Goal: Book appointment/travel/reservation

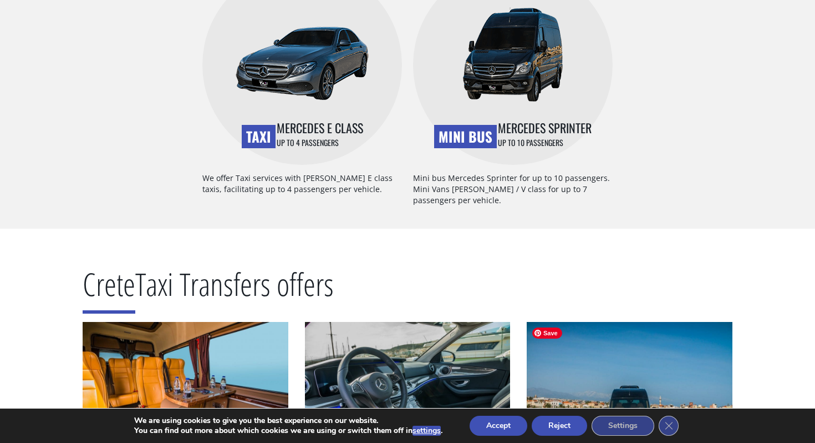
scroll to position [519, 0]
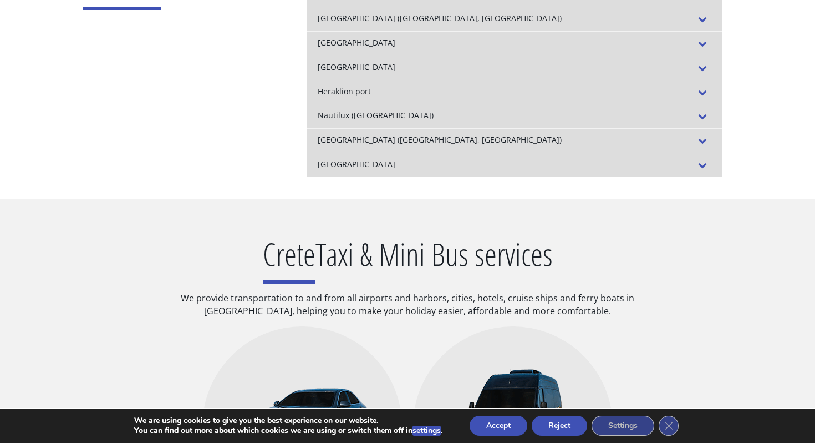
click at [561, 428] on button "Reject" at bounding box center [559, 425] width 55 height 20
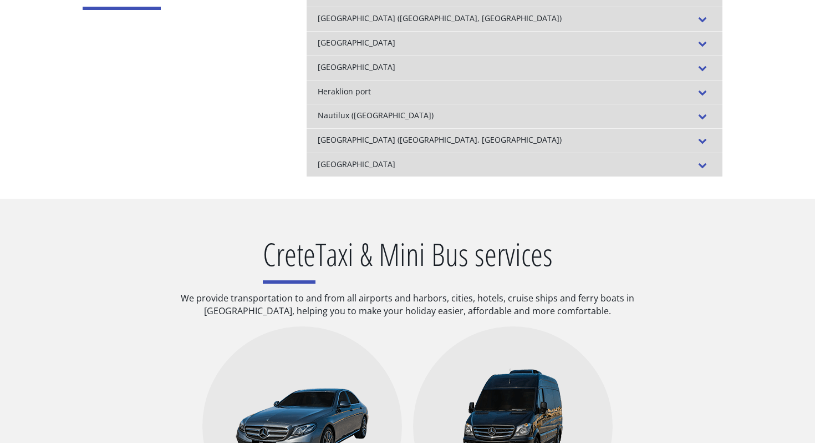
scroll to position [0, 0]
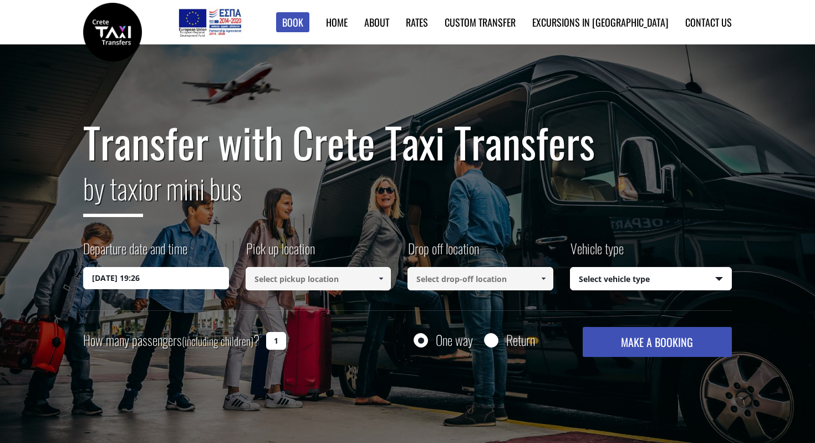
click at [282, 271] on input at bounding box center [319, 278] width 146 height 23
type input "e"
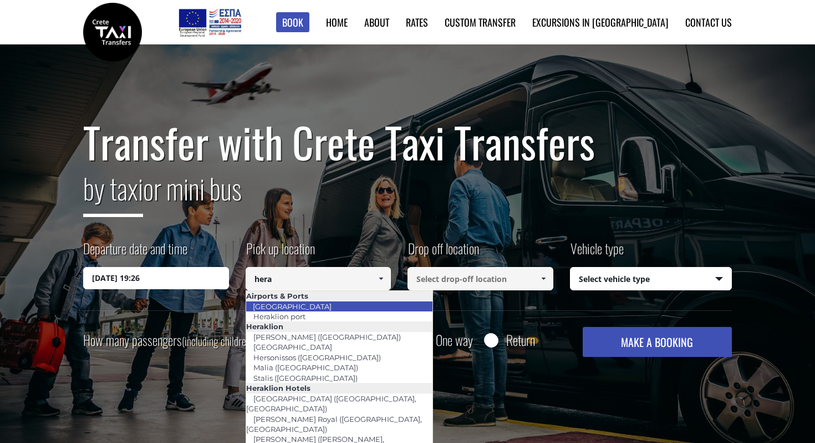
click at [300, 305] on link "Heraklion airport" at bounding box center [292, 306] width 93 height 16
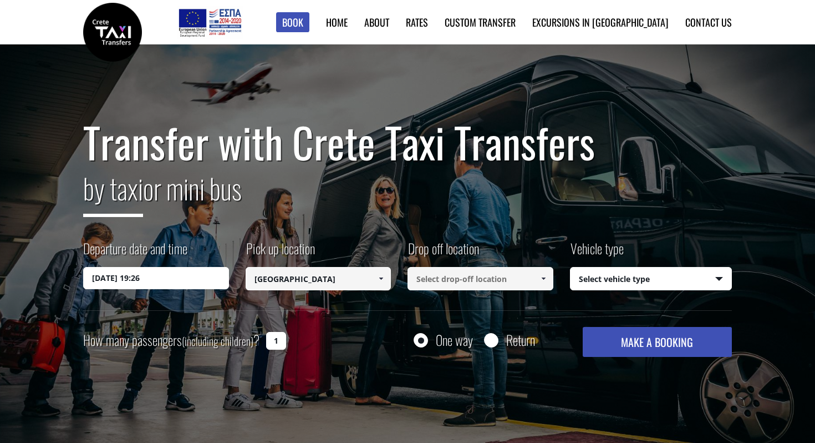
type input "Heraklion airport"
click at [476, 267] on input at bounding box center [481, 278] width 146 height 23
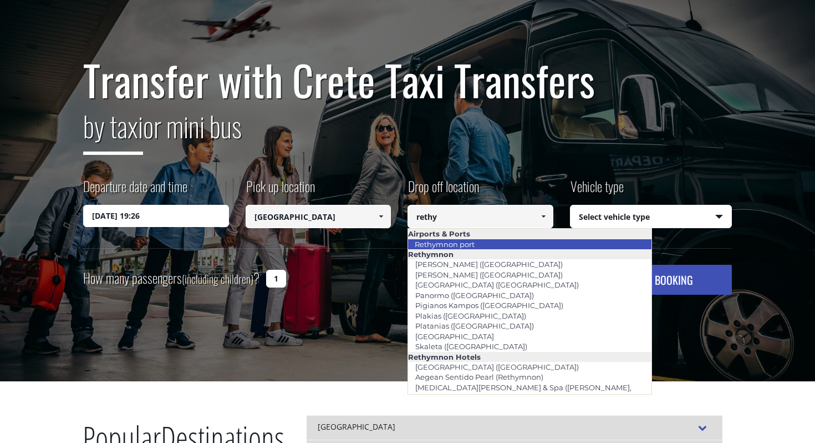
click at [510, 245] on li "Rethymnon port" at bounding box center [530, 244] width 244 height 10
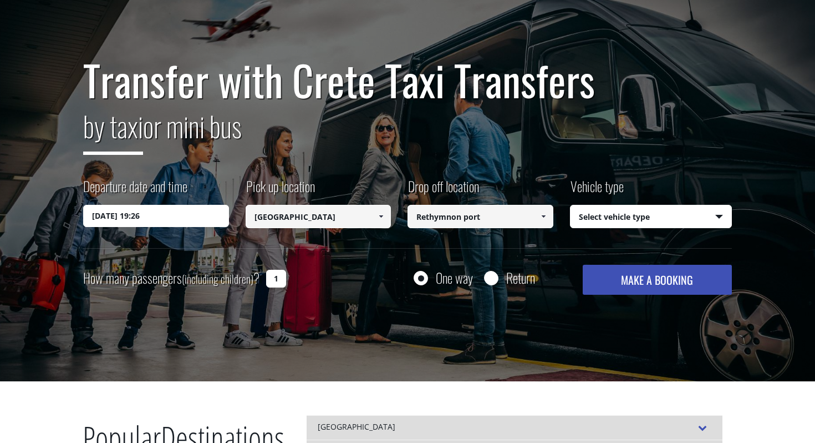
type input "Rethymnon port"
click at [637, 211] on select "Select vehicle type Taxi (4 passengers) Mercedes E Class Mini Van (7 passengers…" at bounding box center [651, 216] width 161 height 23
select select "540"
click at [641, 221] on select "Select vehicle type Taxi (4 passengers) Mercedes E Class Mini Van (7 passengers…" at bounding box center [651, 216] width 161 height 23
click at [644, 209] on select "Select vehicle type Taxi (4 passengers) Mercedes E Class Mini Van (7 passengers…" at bounding box center [651, 216] width 161 height 23
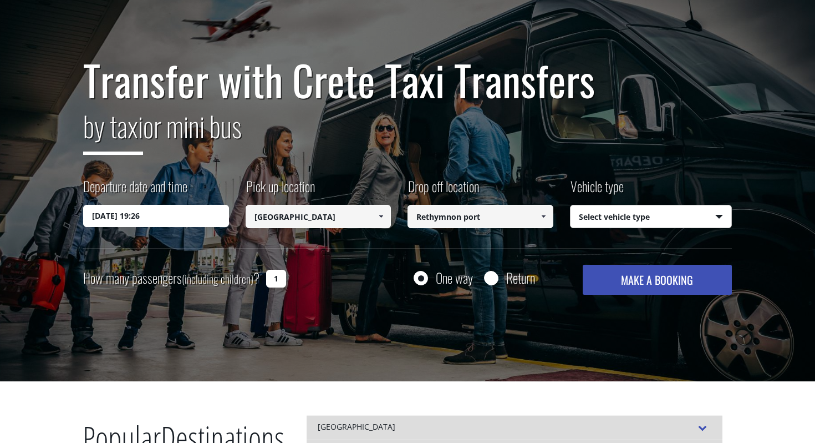
select select "540"
click at [651, 279] on button "MAKE A BOOKING" at bounding box center [657, 280] width 149 height 30
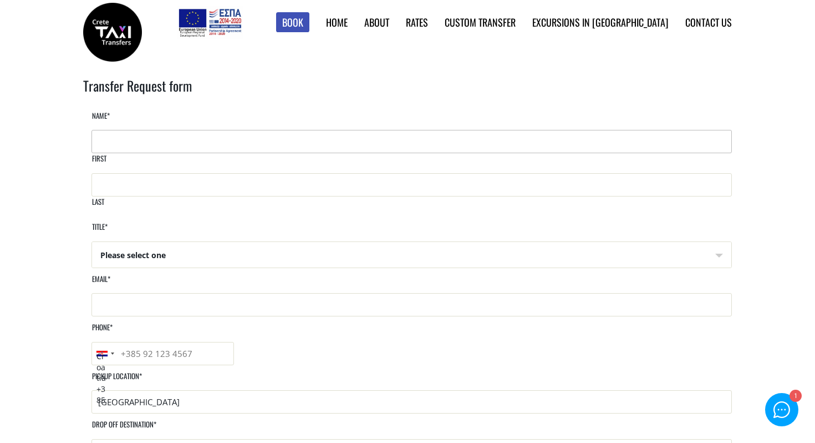
click at [206, 147] on input "First" at bounding box center [412, 141] width 641 height 23
type input "Laura"
type input "Martinko"
type input "laura.martinko@gmail.com"
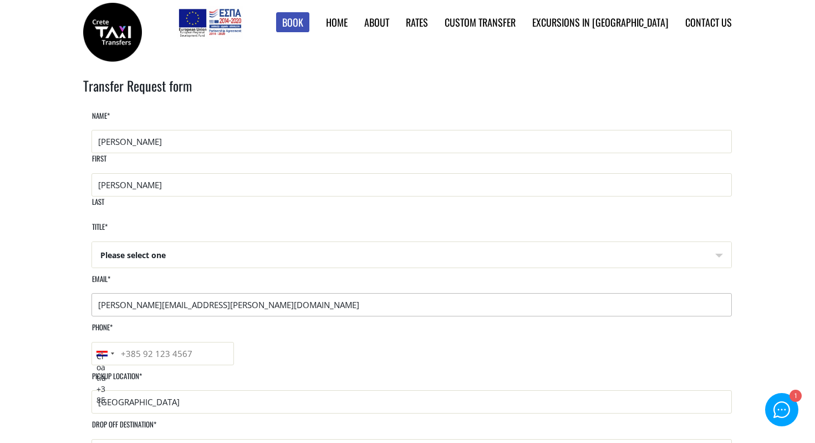
type input "0911607396"
click at [234, 246] on select "Please select one Mr Mrs" at bounding box center [412, 255] width 640 height 27
select select "Mrs"
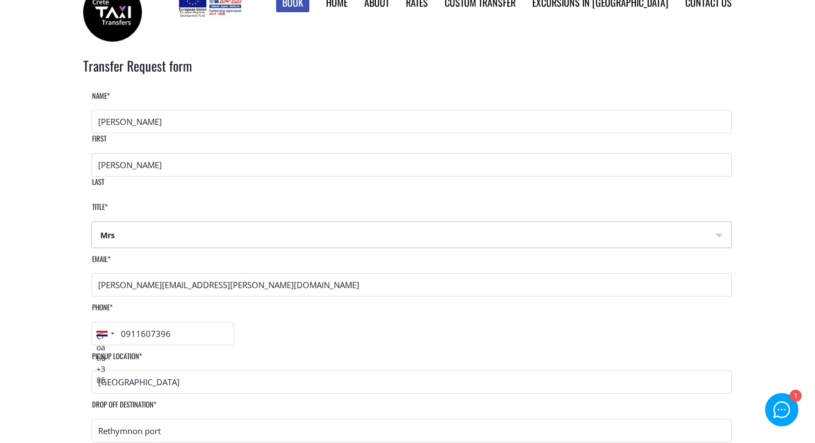
scroll to position [151, 0]
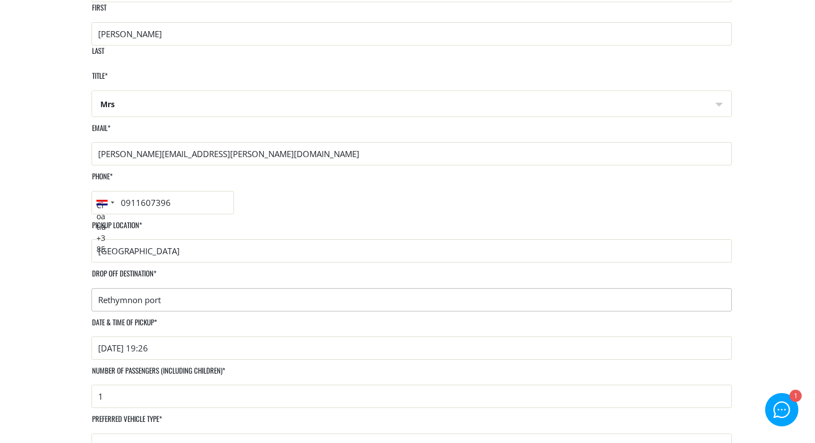
click at [447, 288] on input "Rethymnon port" at bounding box center [412, 299] width 641 height 23
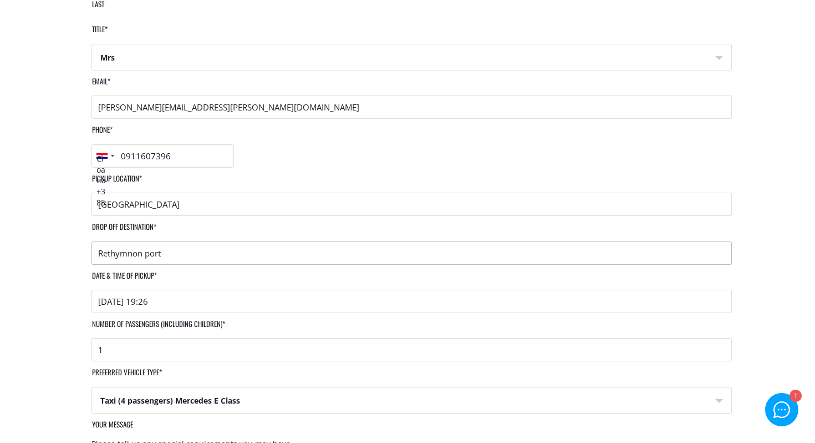
scroll to position [239, 0]
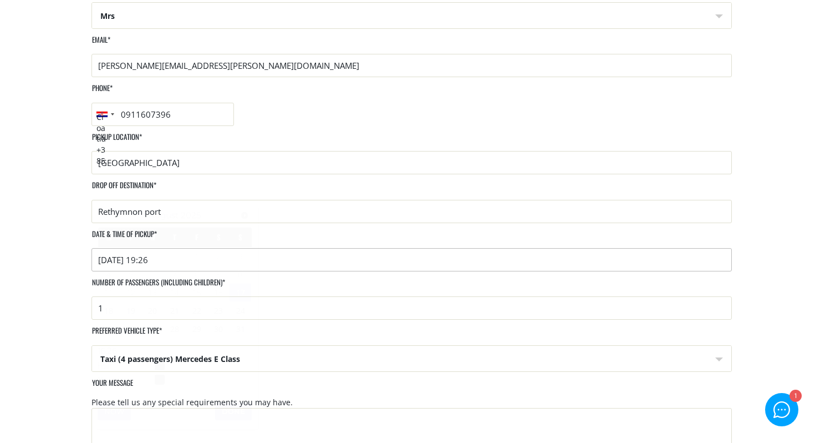
click at [273, 248] on input "2025-08-17 19:26" at bounding box center [412, 259] width 641 height 23
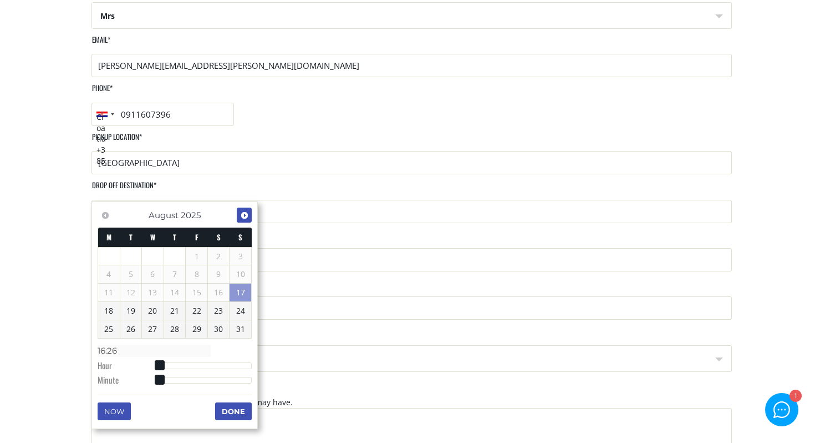
click at [245, 214] on span "Next" at bounding box center [244, 215] width 9 height 9
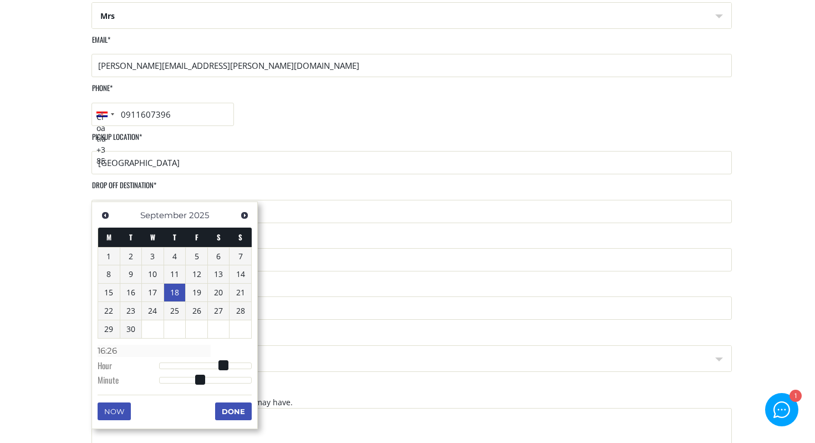
click at [170, 292] on link "18" at bounding box center [175, 292] width 22 height 18
type input "18/09/2025 15:26"
type input "15:26"
type input "18/09/2025 14:26"
type input "14:26"
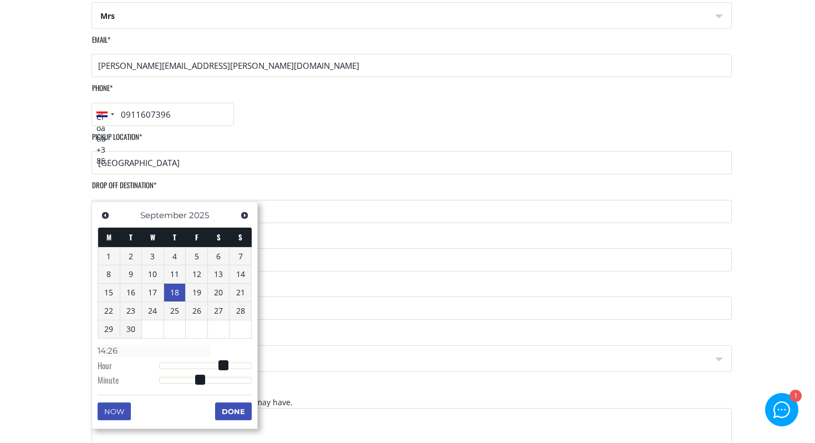
type input "18/09/2025 13:26"
type input "13:26"
type input "18/09/2025 11:26"
type input "11:26"
type input "18/09/2025 08:26"
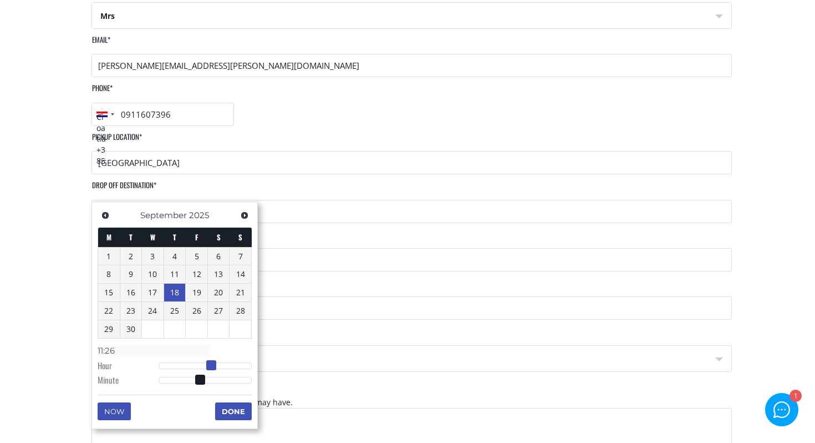
type input "08:26"
type input "18/09/2025 06:26"
type input "06:26"
type input "18/09/2025 05:26"
type input "05:26"
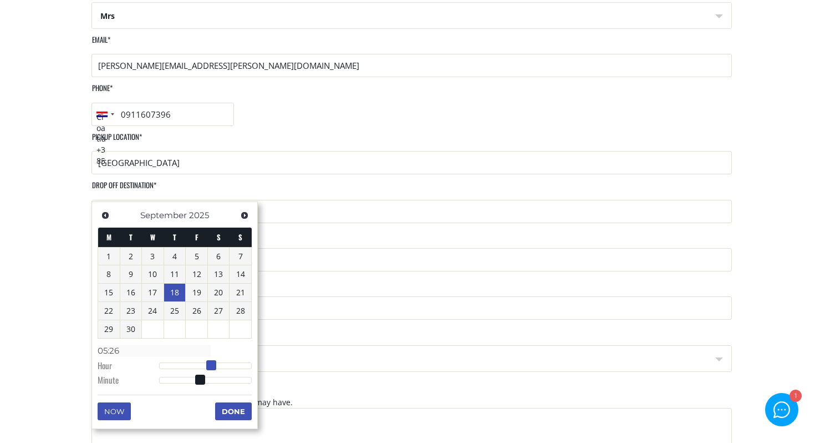
type input "18/09/2025 03:26"
type input "03:26"
type input "18/09/2025 02:26"
type input "02:26"
type input "18/09/2025 01:26"
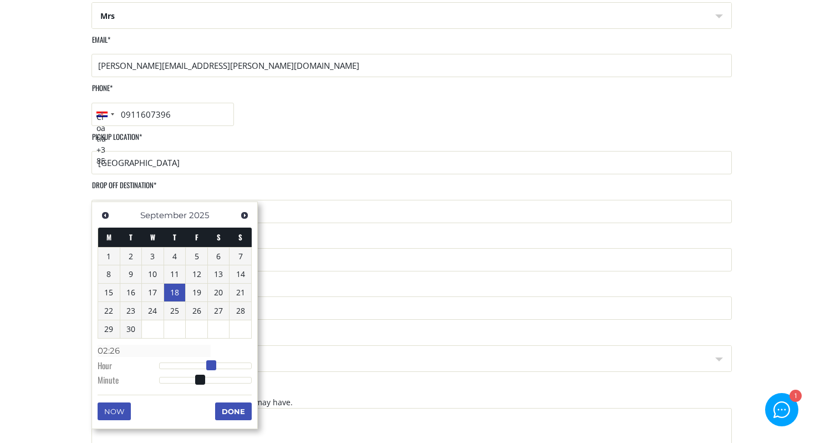
type input "01:26"
type input "18/09/2025 00:26"
type input "00:26"
drag, startPoint x: 226, startPoint y: 361, endPoint x: 139, endPoint y: 359, distance: 86.5
click at [139, 359] on dl "Time 00:26 Hour Minute Second Millisecond Microsecond Time Zone -1200 -1100 -10…" at bounding box center [175, 364] width 154 height 47
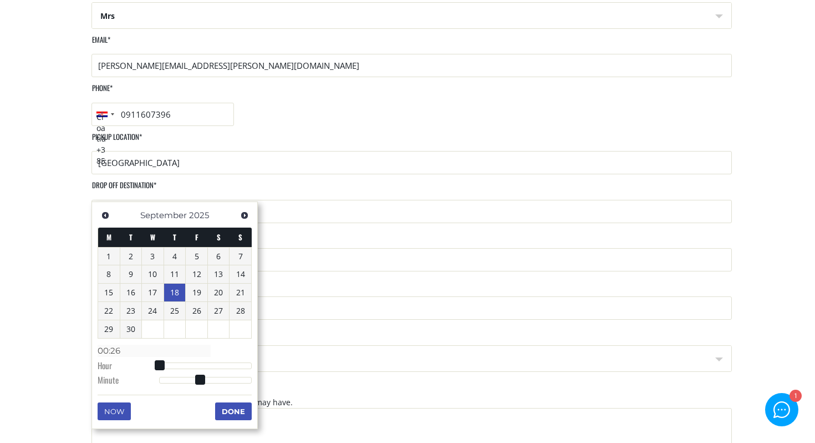
type input "18/09/2025 00:27"
type input "00:27"
type input "18/09/2025 00:28"
type input "00:28"
type input "18/09/2025 00:29"
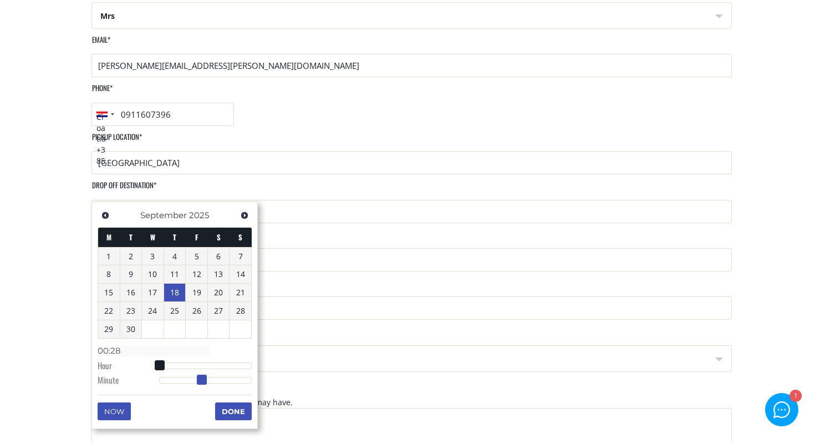
type input "00:29"
type input "18/09/2025 00:30"
type input "00:30"
type input "18/09/2025 00:31"
type input "00:31"
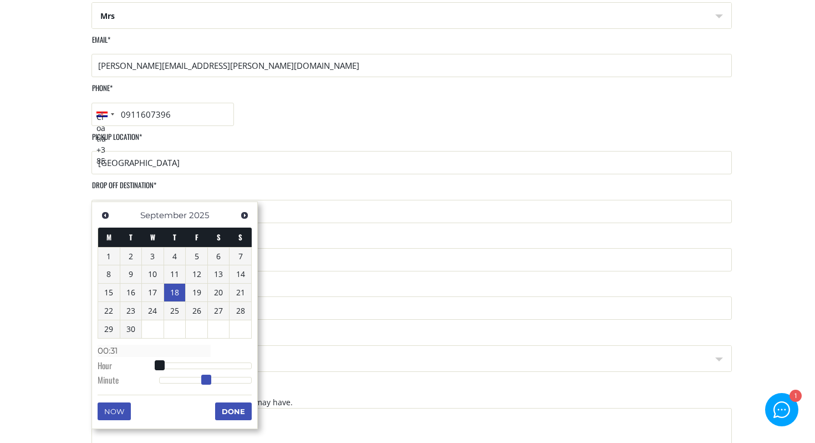
type input "18/09/2025 00:32"
type input "00:32"
type input "18/09/2025 00:33"
type input "00:33"
type input "18/09/2025 00:34"
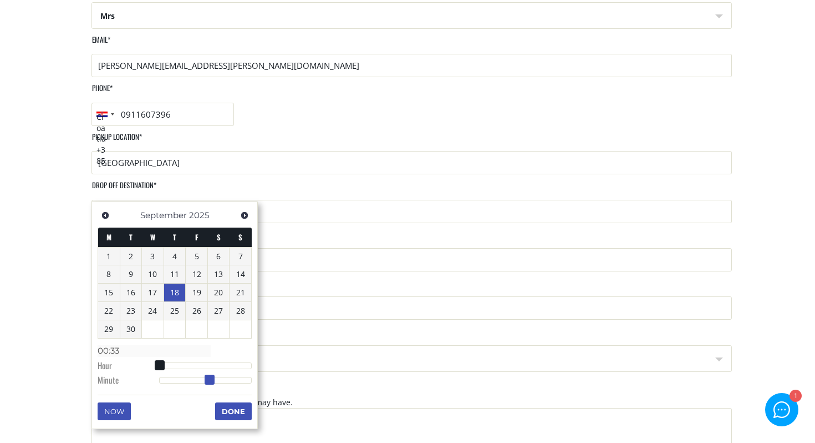
type input "00:34"
type input "18/09/2025 00:35"
type input "00:35"
type input "18/09/2025 00:36"
type input "00:36"
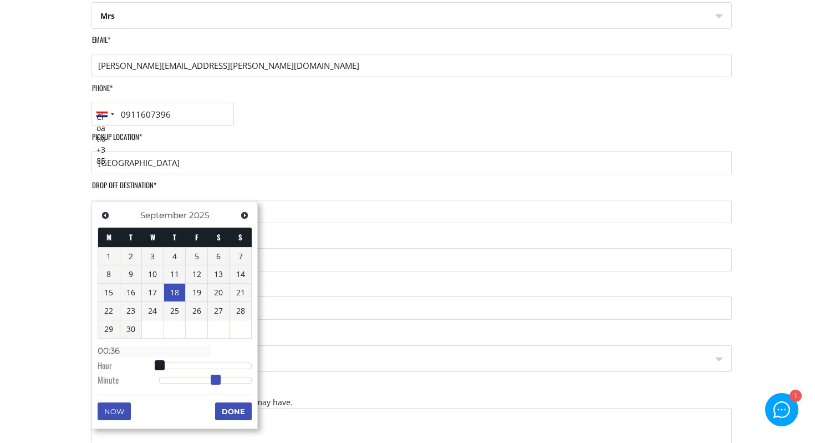
type input "18/09/2025 00:37"
type input "00:37"
type input "18/09/2025 00:38"
type input "00:38"
type input "18/09/2025 00:39"
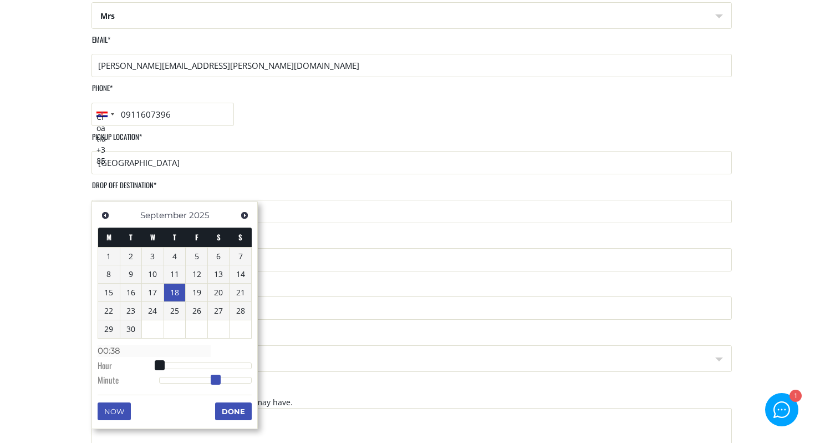
type input "00:39"
type input "18/09/2025 00:40"
type input "00:40"
type input "18/09/2025 00:41"
type input "00:41"
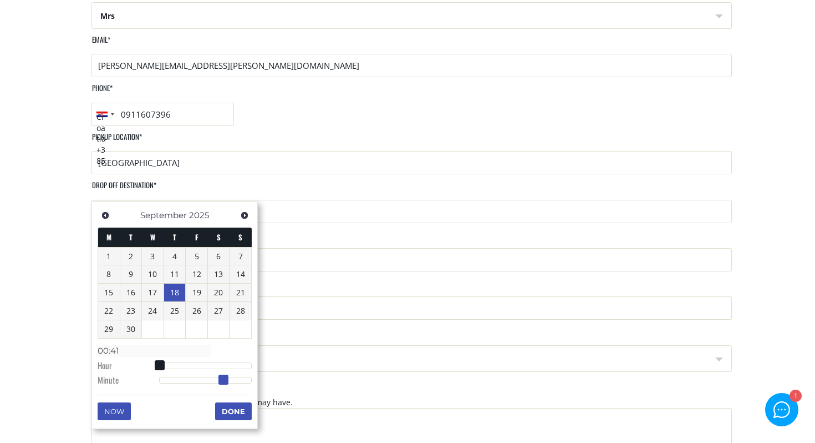
type input "18/09/2025 00:40"
type input "00:40"
type input "18/09/2025 00:39"
type input "00:39"
drag, startPoint x: 201, startPoint y: 378, endPoint x: 222, endPoint y: 378, distance: 21.1
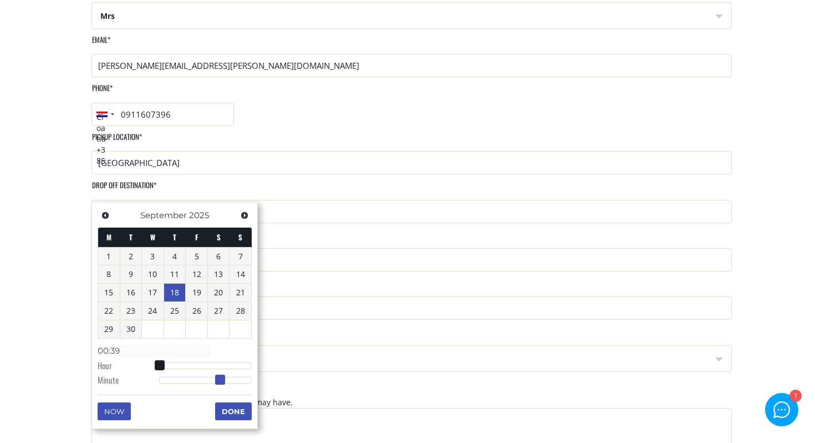
click at [222, 378] on span at bounding box center [220, 379] width 10 height 10
type input "18/09/2025 00:40"
type input "00:40"
click at [223, 378] on span at bounding box center [222, 379] width 10 height 10
click at [235, 407] on button "Done" at bounding box center [233, 411] width 37 height 18
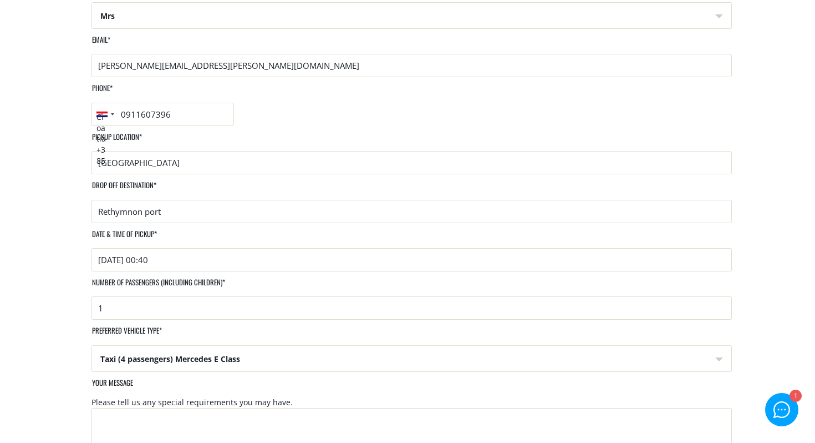
scroll to position [304, 0]
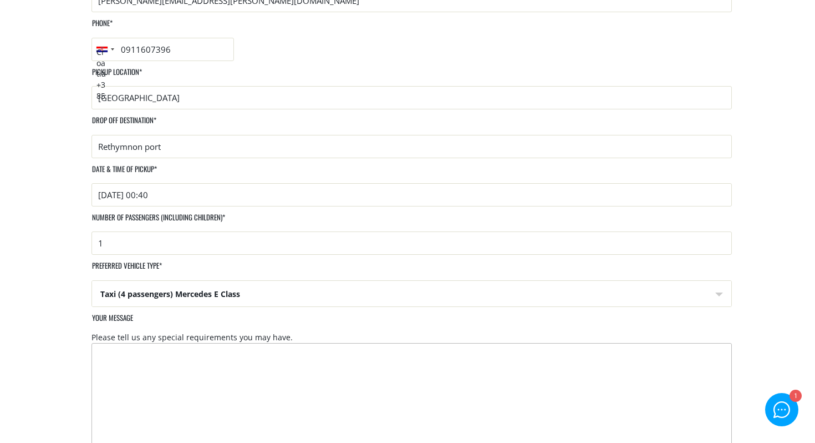
click at [260, 343] on textarea "Your message" at bounding box center [412, 408] width 641 height 130
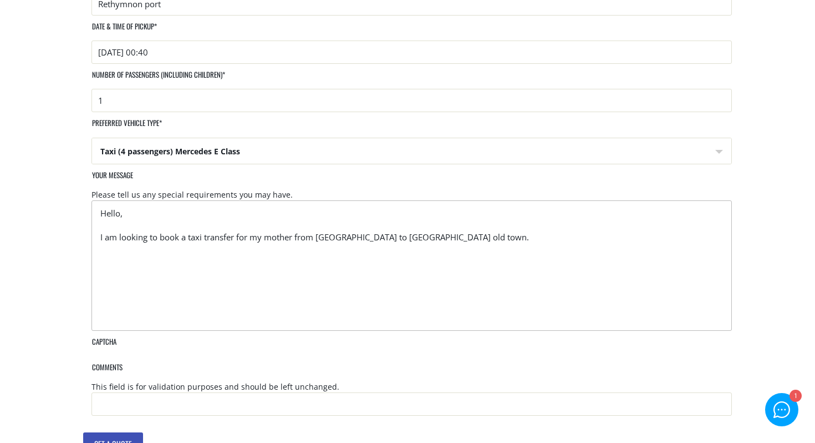
scroll to position [422, 0]
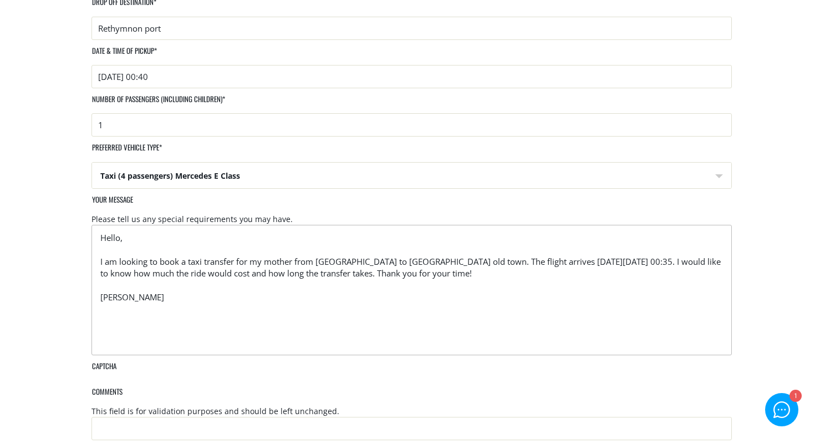
click at [230, 225] on textarea "Hello, I am looking to book a taxi transfer for my mother from Heraklion airpor…" at bounding box center [412, 290] width 641 height 130
drag, startPoint x: 230, startPoint y: 168, endPoint x: 261, endPoint y: 168, distance: 30.5
click at [261, 225] on textarea "Hello, I am looking to book a taxi transfer for my mother from Heraklion airpor…" at bounding box center [412, 290] width 641 height 130
click at [388, 225] on textarea "Hello, I am looking to book a taxi transfer from Heraklion airport to Rethymno …" at bounding box center [412, 290] width 641 height 130
click at [387, 225] on textarea "Hello, I am looking to book a taxi transfer from Heraklion airport to Rethymno …" at bounding box center [412, 290] width 641 height 130
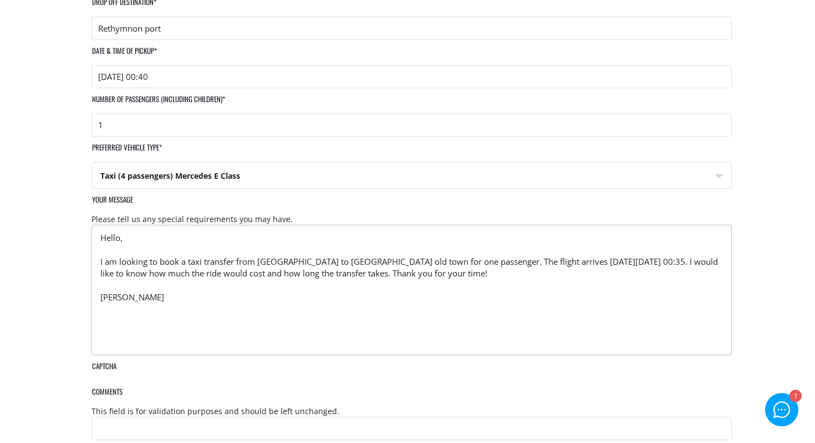
click at [475, 225] on textarea "Hello, I am looking to book a taxi transfer from Heraklion airport to Rethymno …" at bounding box center [412, 290] width 641 height 130
click at [278, 225] on textarea "Hello, I am looking to book a taxi transfer from Heraklion airport to Rethymno …" at bounding box center [412, 290] width 641 height 130
drag, startPoint x: 278, startPoint y: 181, endPoint x: 321, endPoint y: 181, distance: 43.3
click at [321, 225] on textarea "Hello, I am looking to book a taxi transfer from Heraklion airport to Rethymno …" at bounding box center [412, 290] width 641 height 130
click at [328, 225] on textarea "Hello, I am looking to book a taxi transfer from Heraklion airport to Rethymno …" at bounding box center [412, 290] width 641 height 130
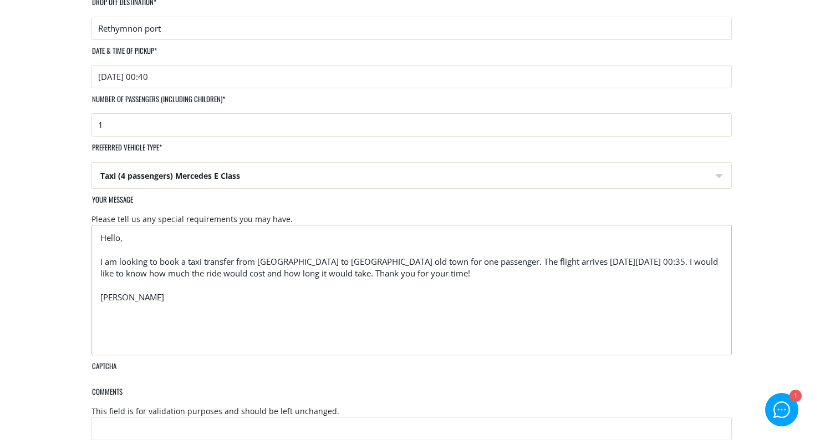
type textarea "Hello, I am looking to book a taxi transfer from Heraklion airport to Rethymno …"
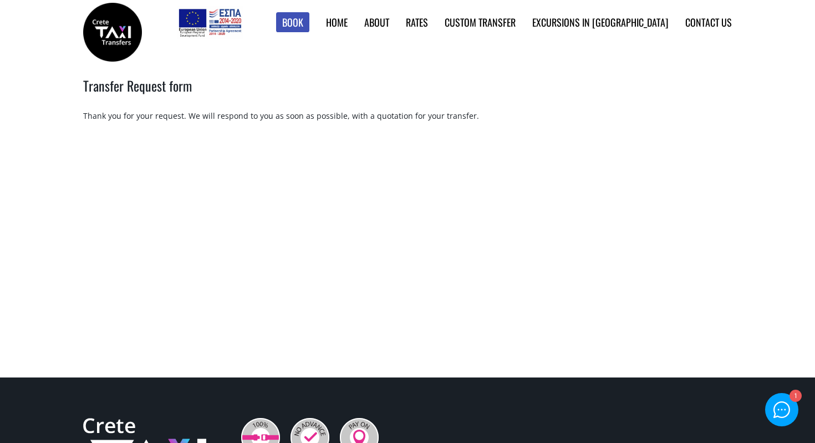
click at [296, 121] on div "Thank you for your request. We will respond to you as soon as possible, with a …" at bounding box center [407, 115] width 649 height 11
